Goal: Obtain resource: Download file/media

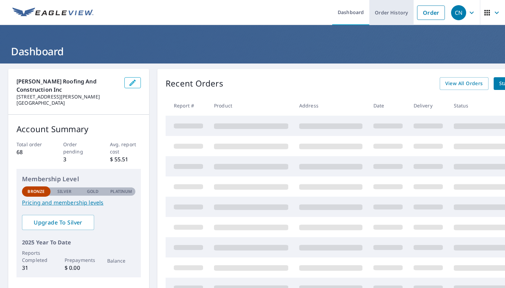
click at [396, 14] on link "Order History" at bounding box center [391, 12] width 44 height 25
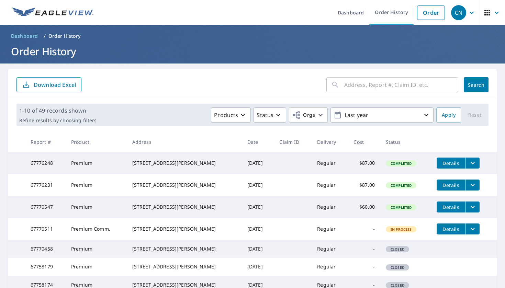
click at [73, 86] on p "Download Excel" at bounding box center [55, 85] width 42 height 8
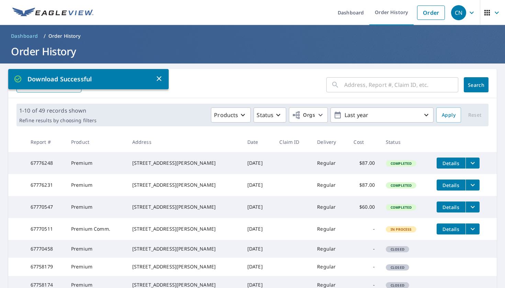
click at [156, 89] on div "Download Successful" at bounding box center [88, 79] width 160 height 20
click at [159, 77] on icon "button" at bounding box center [159, 79] width 8 height 8
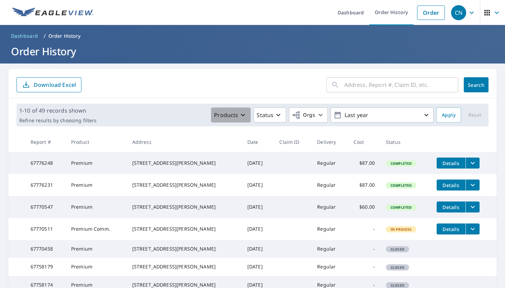
click at [239, 108] on button "Products" at bounding box center [231, 114] width 40 height 15
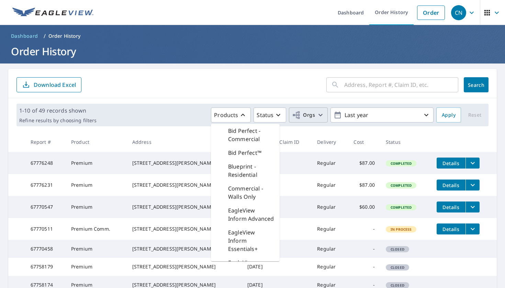
click at [317, 112] on icon "button" at bounding box center [320, 115] width 8 height 8
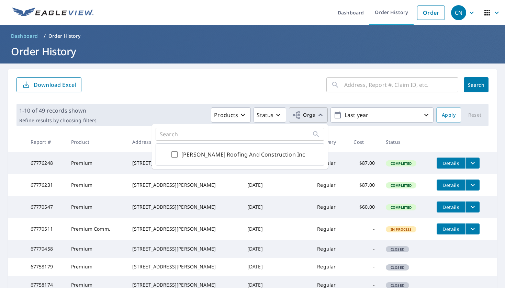
click at [323, 93] on div "​ Search Download Excel" at bounding box center [252, 83] width 488 height 29
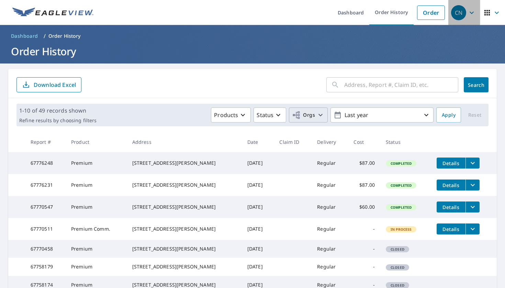
click at [468, 14] on icon "button" at bounding box center [471, 13] width 8 height 8
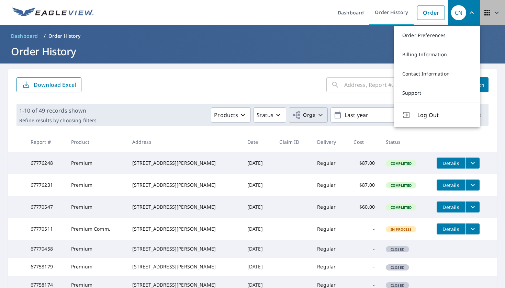
click at [487, 22] on button "button" at bounding box center [492, 12] width 25 height 25
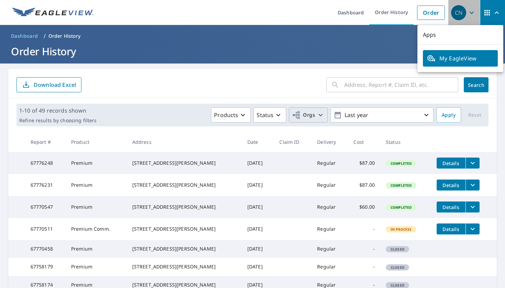
click at [465, 16] on div "CN" at bounding box center [458, 12] width 15 height 15
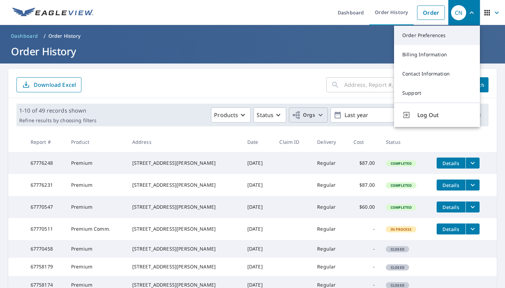
click at [437, 36] on link "Order Preferences" at bounding box center [437, 35] width 86 height 19
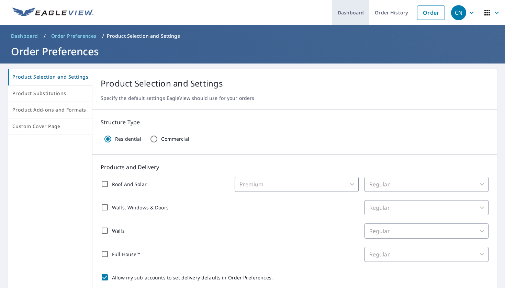
click at [361, 9] on link "Dashboard" at bounding box center [350, 12] width 37 height 25
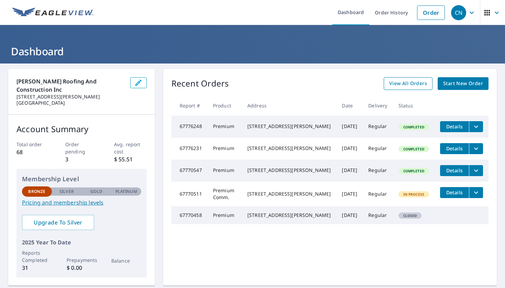
click at [395, 85] on span "View All Orders" at bounding box center [408, 83] width 38 height 9
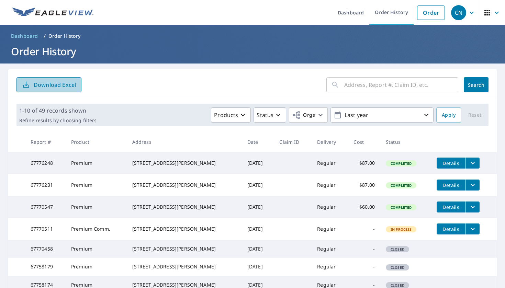
click at [74, 84] on p "Download Excel" at bounding box center [55, 85] width 42 height 8
